Goal: Information Seeking & Learning: Learn about a topic

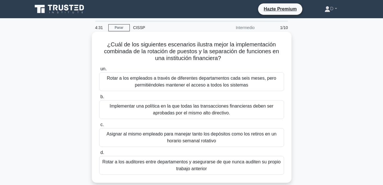
click at [258, 82] on div "Rotar a los empleados a través de diferentes departamentos cada seis meses, per…" at bounding box center [191, 81] width 185 height 19
click at [99, 71] on input "un. Rotar a los empleados a través de diferentes departamentos cada seis meses,…" at bounding box center [99, 69] width 0 height 4
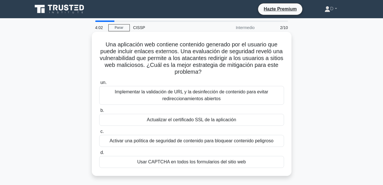
click at [267, 96] on div "Implementar la validación de URL y la desinfección de contenido para evitar red…" at bounding box center [191, 95] width 185 height 19
click at [99, 85] on input "un. Implementar la validación de URL y la desinfección de contenido para evitar…" at bounding box center [99, 83] width 0 height 4
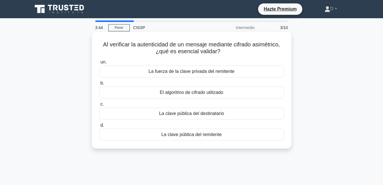
click at [269, 112] on div "La clave pública del destinatario" at bounding box center [191, 114] width 185 height 12
click at [99, 106] on input "c. La clave pública del destinatario" at bounding box center [99, 105] width 0 height 4
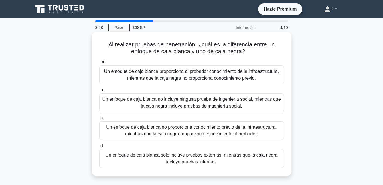
click at [261, 77] on div "Un enfoque de caja blanca proporciona al probador conocimiento de la infraestru…" at bounding box center [191, 75] width 185 height 19
click at [99, 64] on input "un. Un enfoque de caja blanca proporciona al probador conocimiento de la infrae…" at bounding box center [99, 62] width 0 height 4
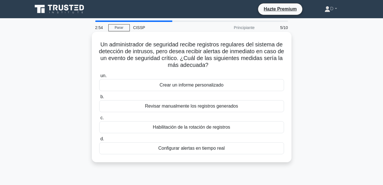
click at [241, 149] on div "Configurar alertas en tiempo real" at bounding box center [191, 149] width 185 height 12
click at [99, 141] on input "d. Configurar alertas en tiempo real" at bounding box center [99, 139] width 0 height 4
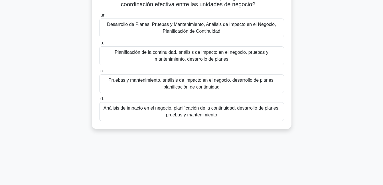
scroll to position [57, 0]
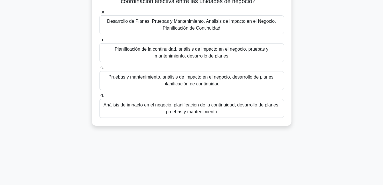
click at [252, 108] on div "Análisis de impacto en el negocio, planificación de la continuidad, desarrollo …" at bounding box center [191, 108] width 185 height 19
click at [99, 98] on input "d. Análisis de impacto en el negocio, planificación de la continuidad, desarrol…" at bounding box center [99, 96] width 0 height 4
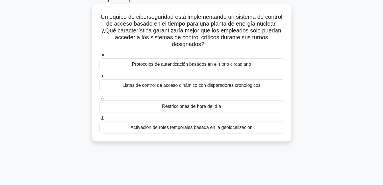
scroll to position [0, 0]
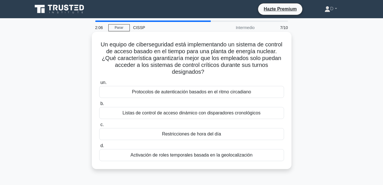
click at [246, 136] on div "Restricciones de hora del día" at bounding box center [191, 134] width 185 height 12
click at [99, 127] on input "c. Restricciones de hora del día" at bounding box center [99, 125] width 0 height 4
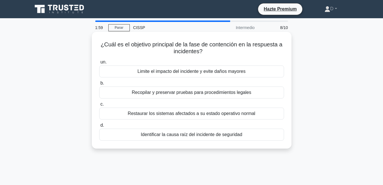
click at [264, 74] on div "Limite el impacto del incidente y evite daños mayores" at bounding box center [191, 72] width 185 height 12
click at [99, 64] on input "un. Limite el impacto del incidente y evite daños mayores" at bounding box center [99, 62] width 0 height 4
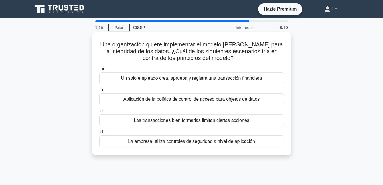
click at [257, 77] on div "Un solo empleado crea, aprueba y registra una transacción financiera" at bounding box center [191, 78] width 185 height 12
click at [99, 71] on input "un. Un solo empleado crea, aprueba y registra una transacción financiera" at bounding box center [99, 69] width 0 height 4
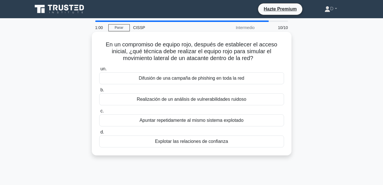
click at [259, 144] on div "Explotar las relaciones de confianza" at bounding box center [191, 142] width 185 height 12
click at [99, 134] on input "d. Explotar las relaciones de confianza" at bounding box center [99, 133] width 0 height 4
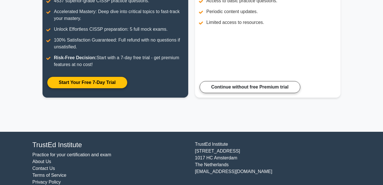
scroll to position [113, 0]
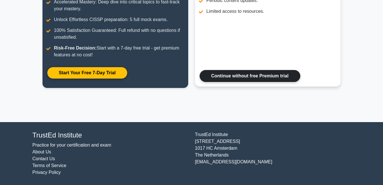
click at [290, 79] on link "Continue without free Premium trial" at bounding box center [250, 76] width 101 height 12
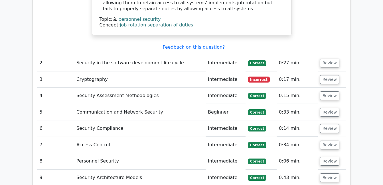
scroll to position [798, 0]
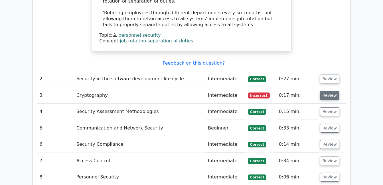
click at [330, 91] on button "Review" at bounding box center [329, 95] width 19 height 9
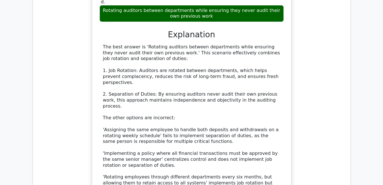
scroll to position [627, 0]
